Goal: Information Seeking & Learning: Learn about a topic

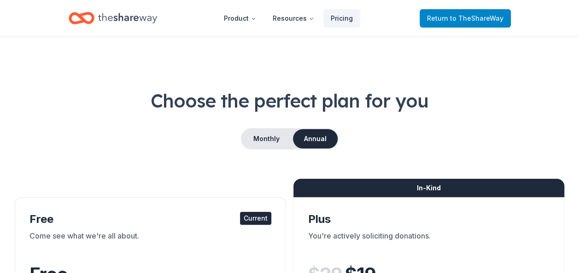
click at [464, 17] on span "to TheShareWay" at bounding box center [476, 18] width 53 height 8
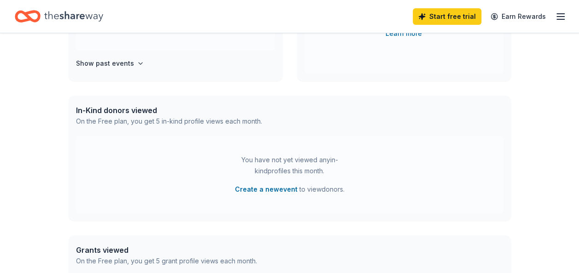
scroll to position [179, 0]
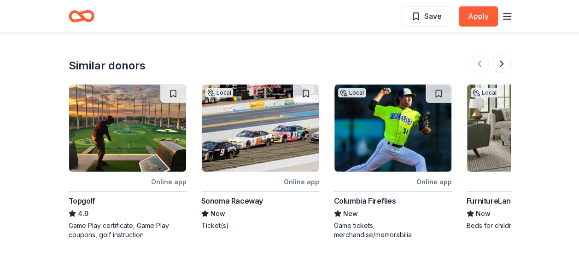
scroll to position [1243, 0]
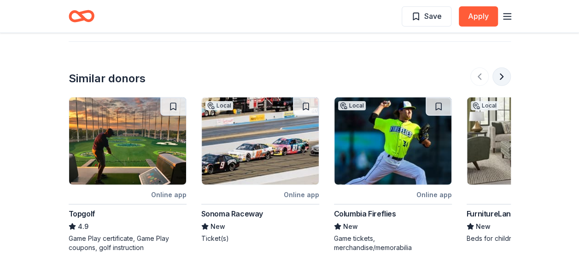
click at [502, 74] on button at bounding box center [501, 77] width 18 height 18
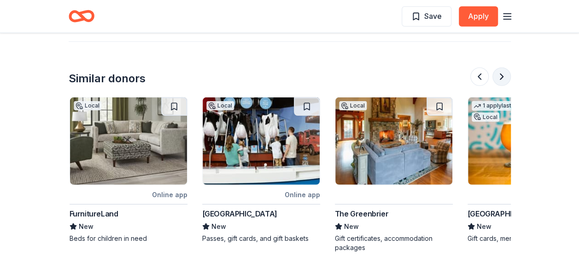
scroll to position [0, 398]
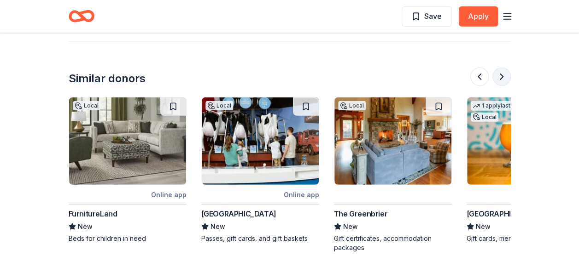
click at [499, 75] on button at bounding box center [501, 77] width 18 height 18
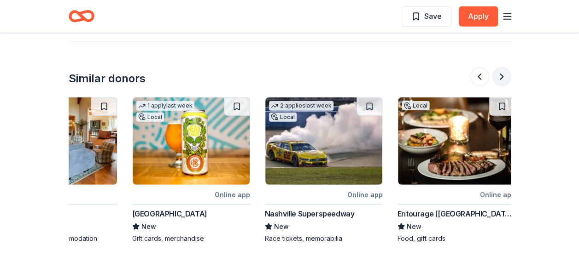
scroll to position [0, 795]
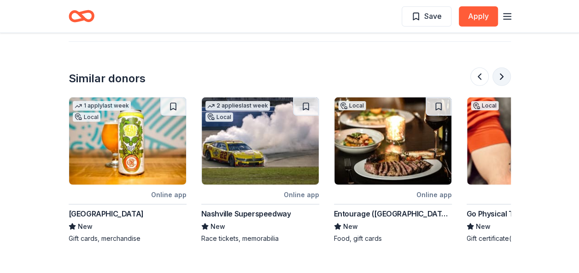
click at [500, 76] on button at bounding box center [501, 77] width 18 height 18
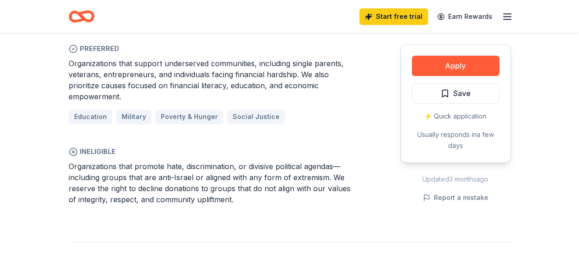
scroll to position [563, 0]
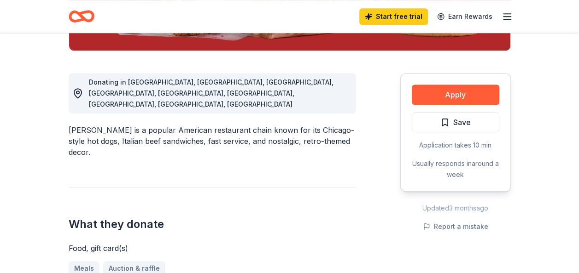
scroll to position [92, 0]
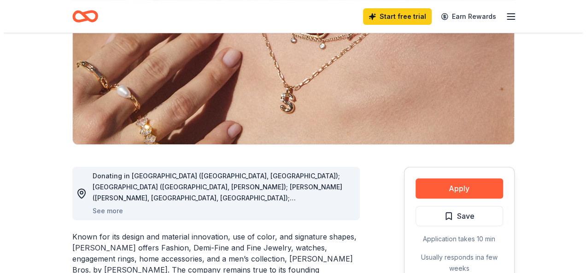
scroll to position [138, 0]
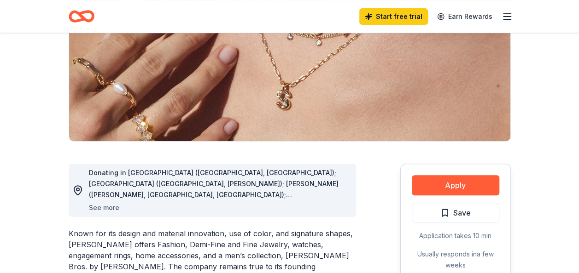
click at [105, 207] on button "See more" at bounding box center [104, 208] width 30 height 11
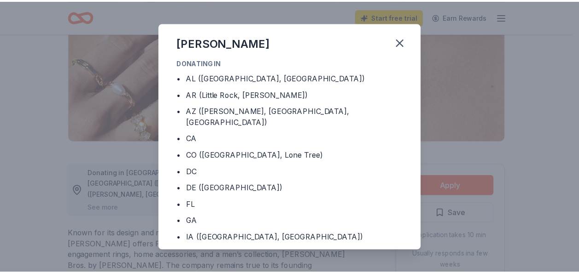
scroll to position [0, 0]
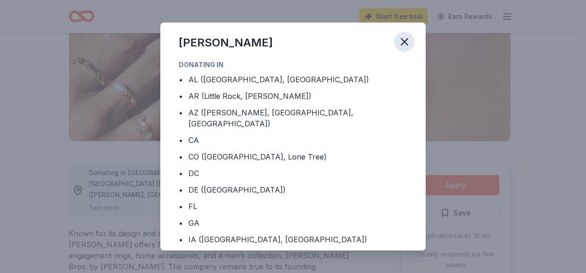
click at [404, 41] on icon "button" at bounding box center [404, 41] width 13 height 13
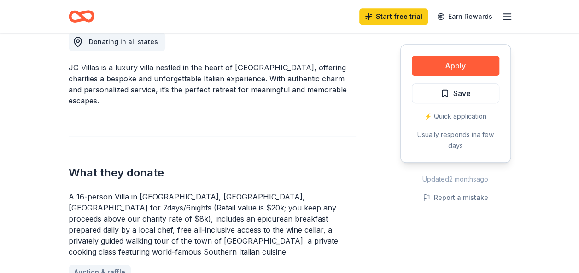
scroll to position [276, 0]
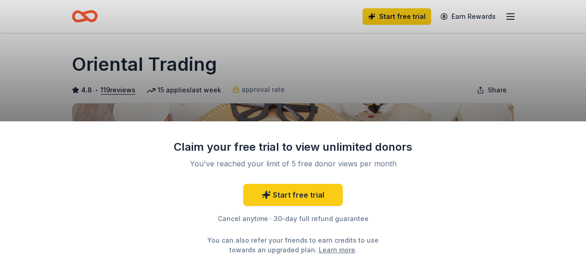
drag, startPoint x: 528, startPoint y: 92, endPoint x: 524, endPoint y: 45, distance: 47.1
click at [524, 45] on div "Claim your free trial to view unlimited donors You've reached your limit of 5 f…" at bounding box center [293, 136] width 586 height 273
drag, startPoint x: 528, startPoint y: 49, endPoint x: 541, endPoint y: 100, distance: 52.8
click at [541, 100] on div "Claim your free trial to view unlimited donors You've reached your limit of 5 f…" at bounding box center [293, 136] width 586 height 273
drag, startPoint x: 356, startPoint y: 51, endPoint x: 356, endPoint y: 56, distance: 5.1
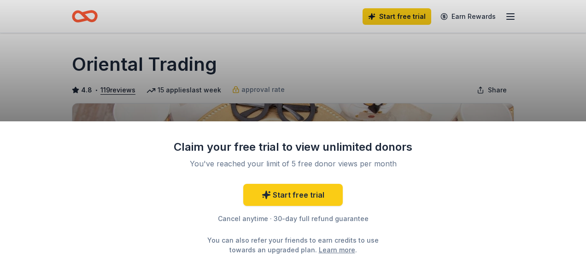
click at [356, 56] on div "Claim your free trial to view unlimited donors You've reached your limit of 5 f…" at bounding box center [293, 136] width 586 height 273
